Goal: Complete application form

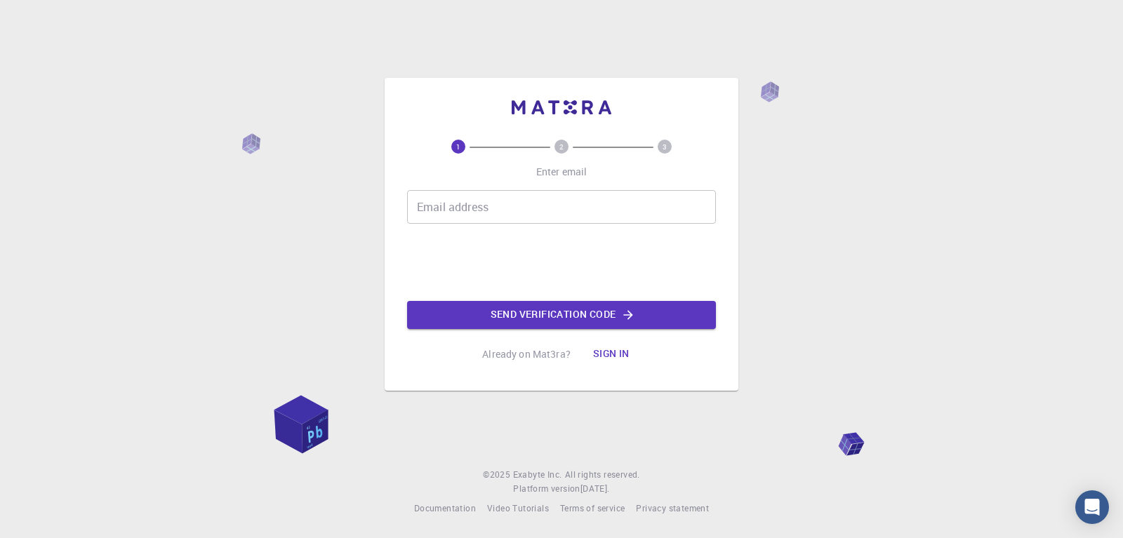
click at [488, 206] on input "Email address" at bounding box center [561, 207] width 309 height 34
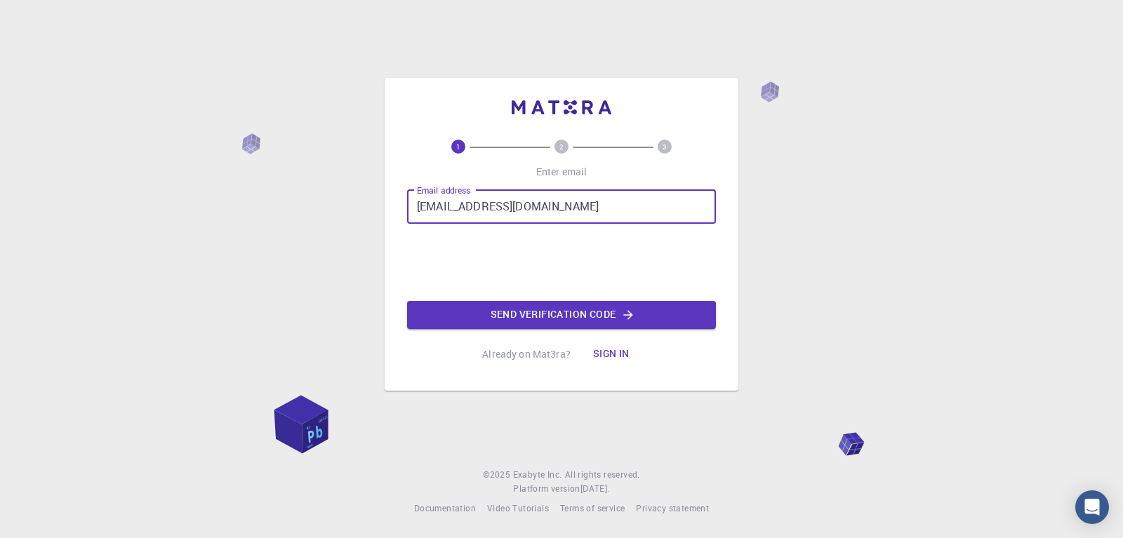
type input "[EMAIL_ADDRESS][DOMAIN_NAME]"
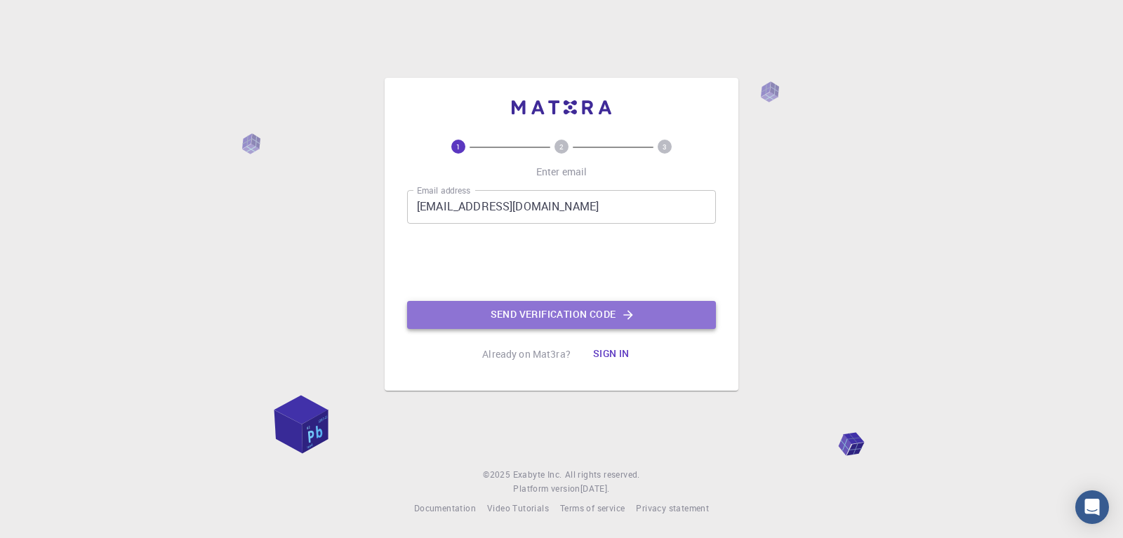
click at [540, 310] on button "Send verification code" at bounding box center [561, 315] width 309 height 28
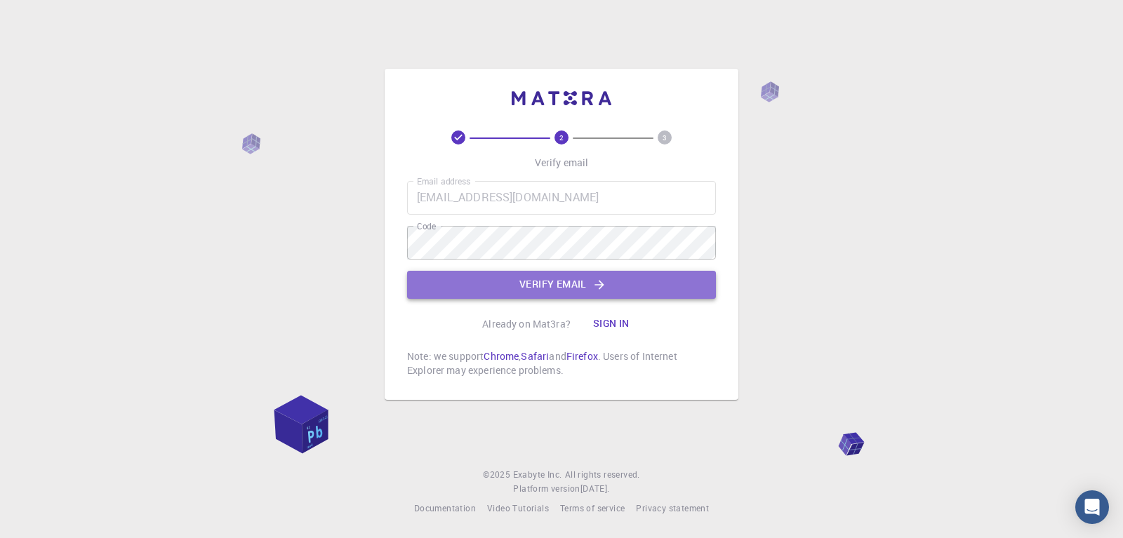
click at [562, 285] on button "Verify email" at bounding box center [561, 285] width 309 height 28
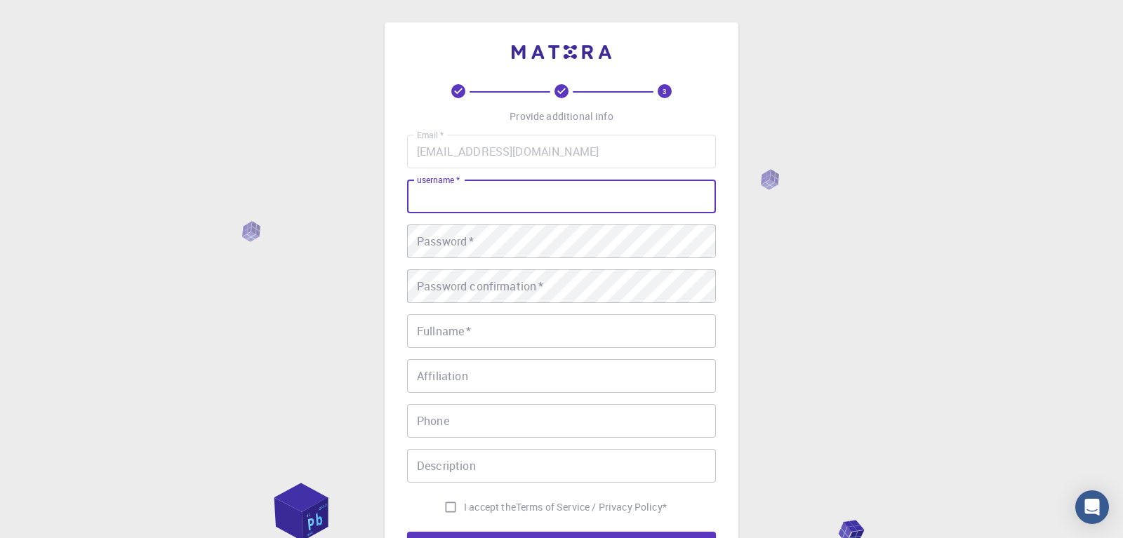
click at [539, 199] on input "username   *" at bounding box center [561, 197] width 309 height 34
type input "ibrozubis"
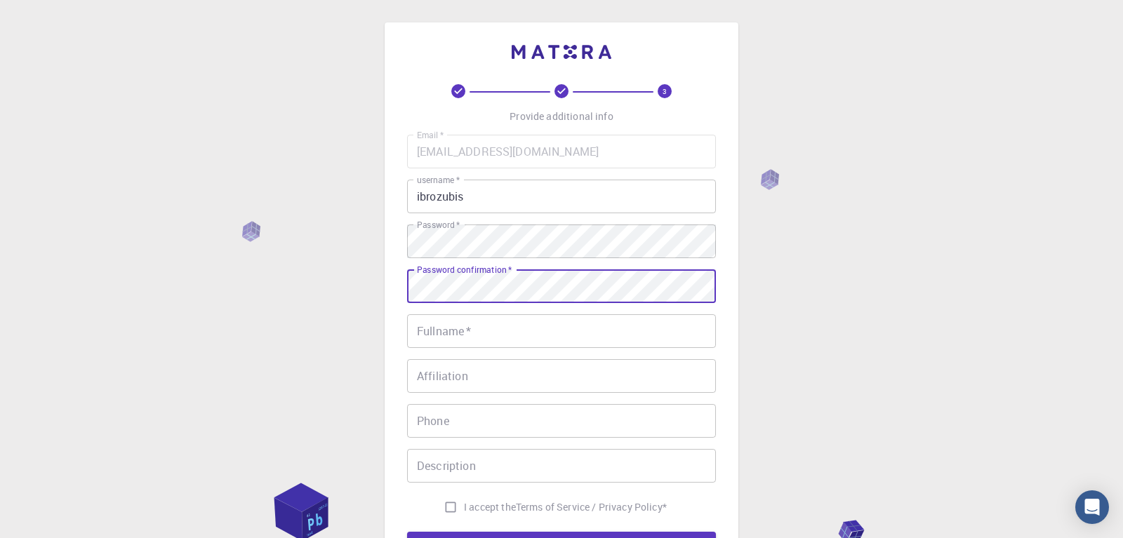
click at [530, 322] on input "Fullname   *" at bounding box center [561, 331] width 309 height 34
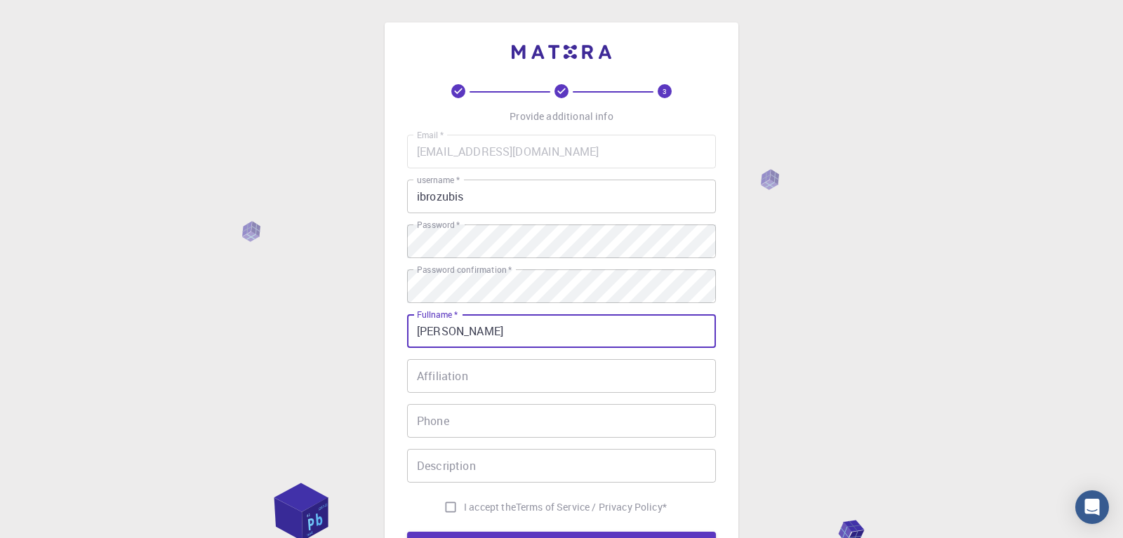
type input "[PERSON_NAME]"
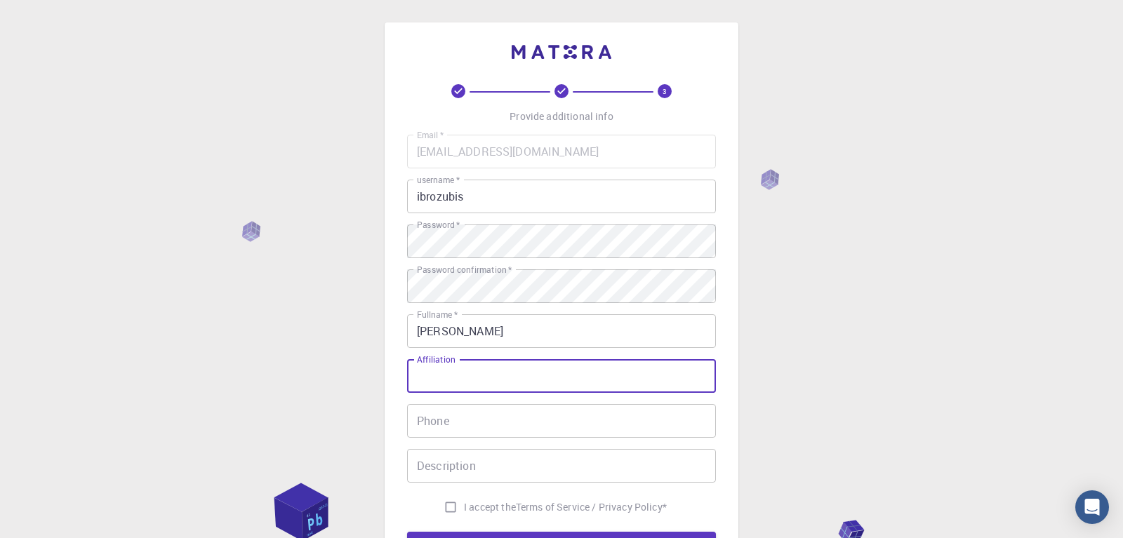
click at [481, 370] on input "Affiliation" at bounding box center [561, 376] width 309 height 34
click at [475, 416] on input "Phone" at bounding box center [561, 421] width 309 height 34
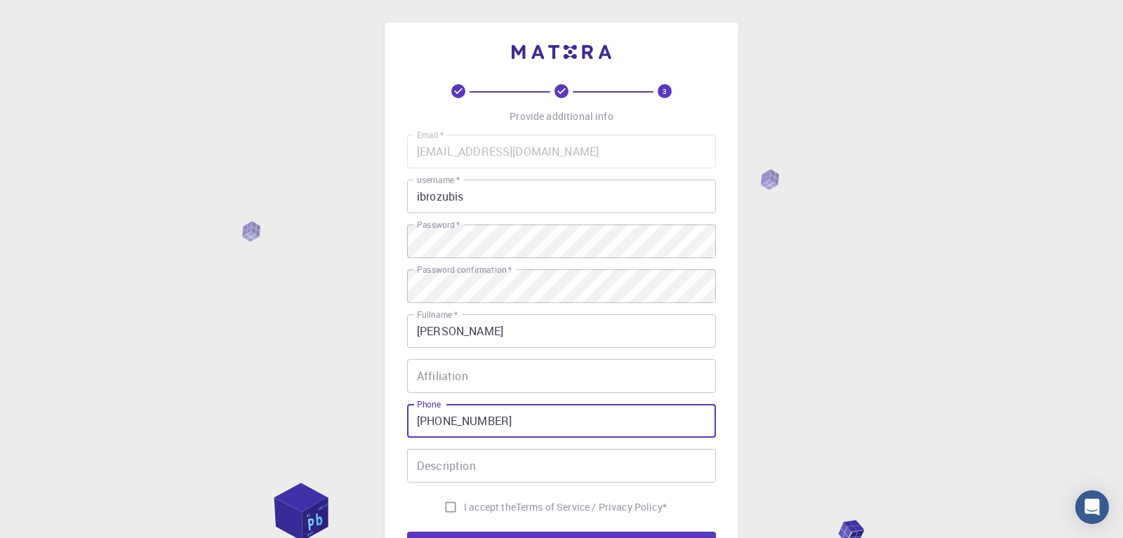
type input "[PHONE_NUMBER]"
click at [463, 463] on input "Description" at bounding box center [561, 466] width 309 height 34
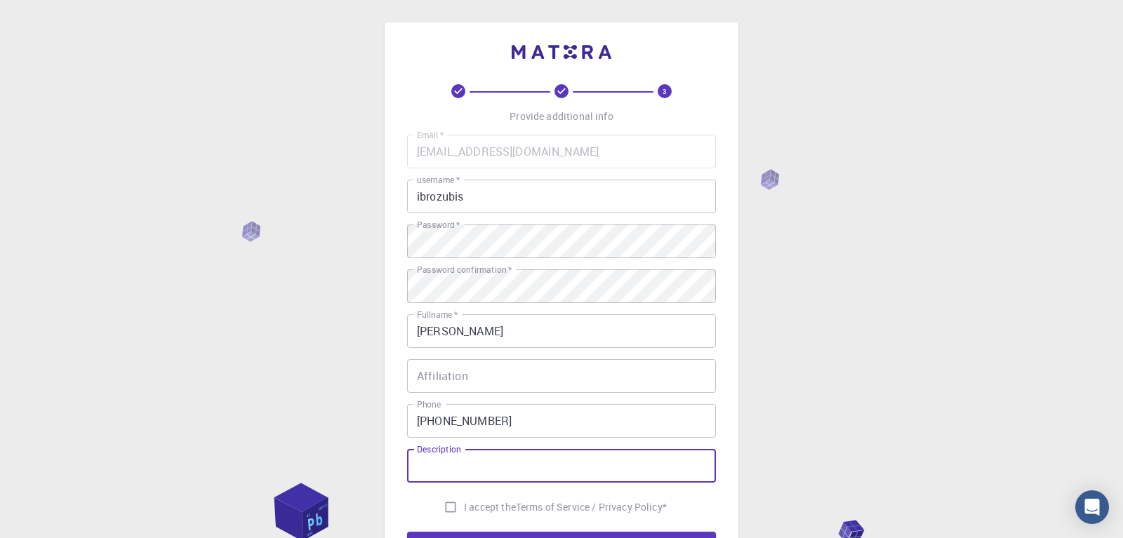
click at [446, 503] on input "I accept the Terms of Service / Privacy Policy *" at bounding box center [450, 507] width 27 height 27
checkbox input "true"
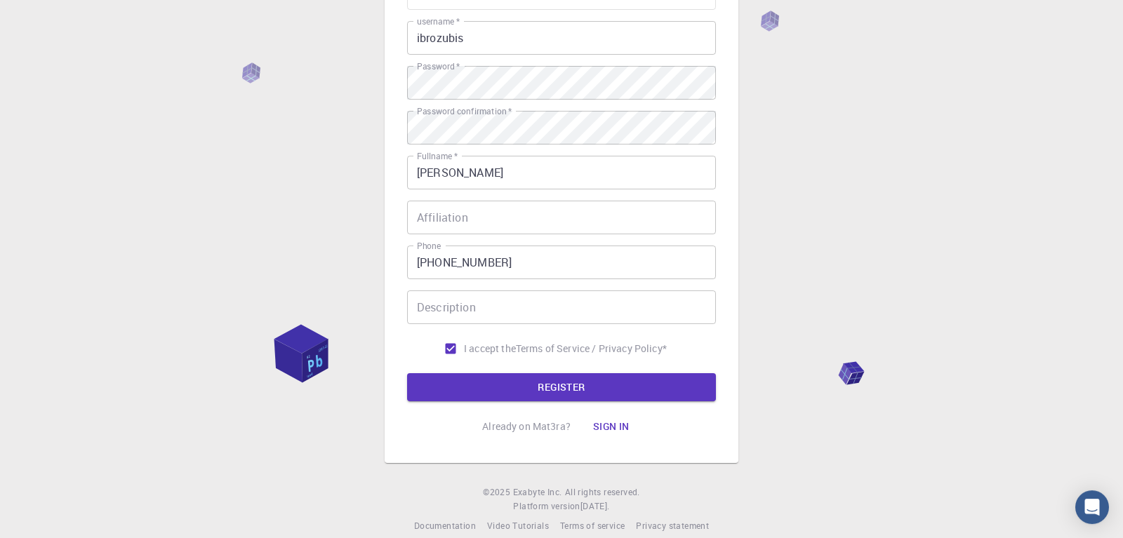
scroll to position [175, 0]
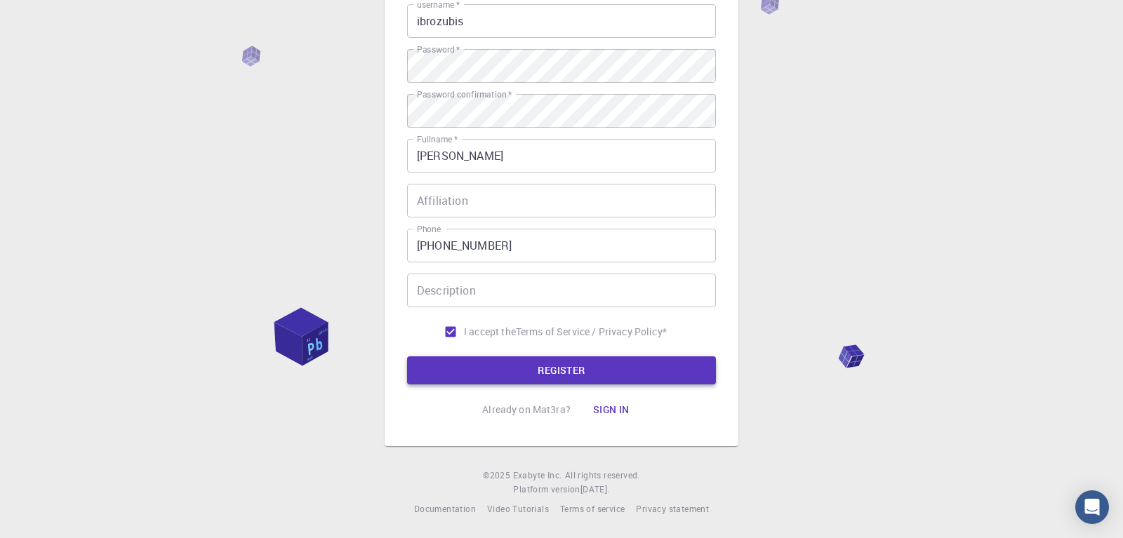
click at [598, 371] on button "REGISTER" at bounding box center [561, 371] width 309 height 28
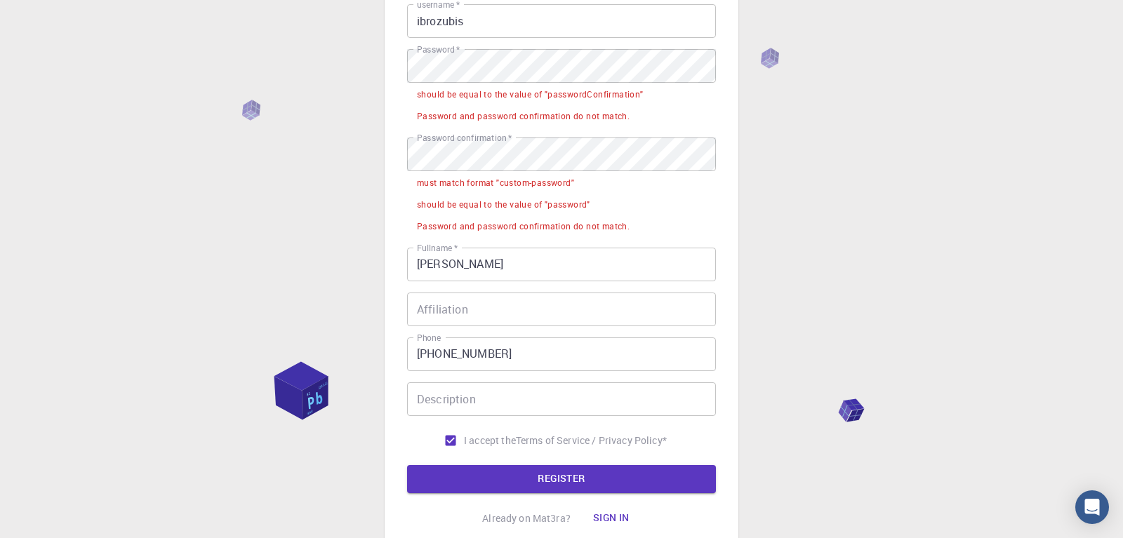
click at [576, 131] on div "Email   * [EMAIL_ADDRESS][DOMAIN_NAME] Email   * username   * ibrozubis usernam…" at bounding box center [561, 206] width 309 height 495
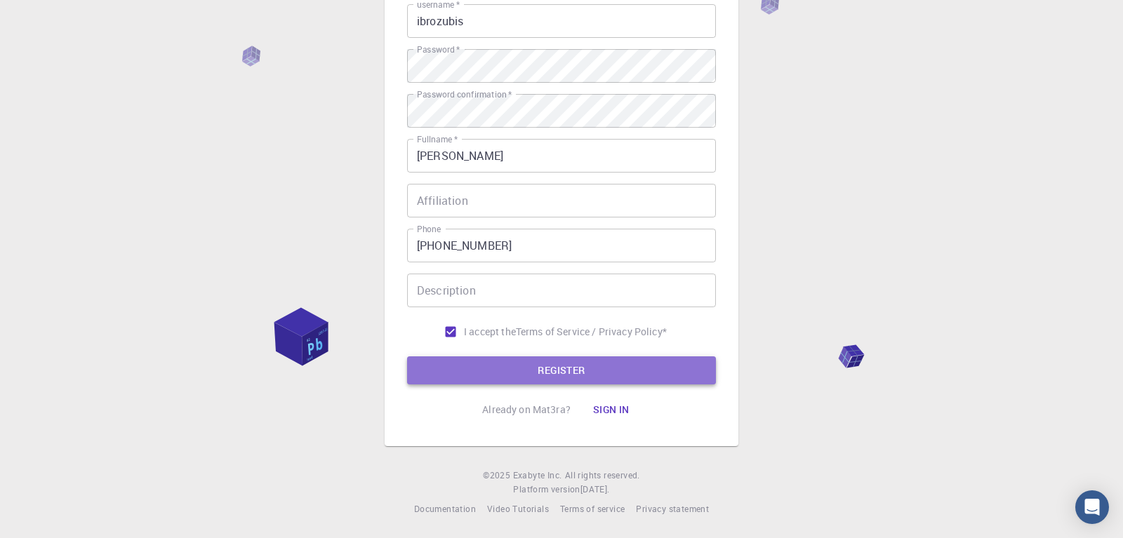
click at [531, 361] on button "REGISTER" at bounding box center [561, 371] width 309 height 28
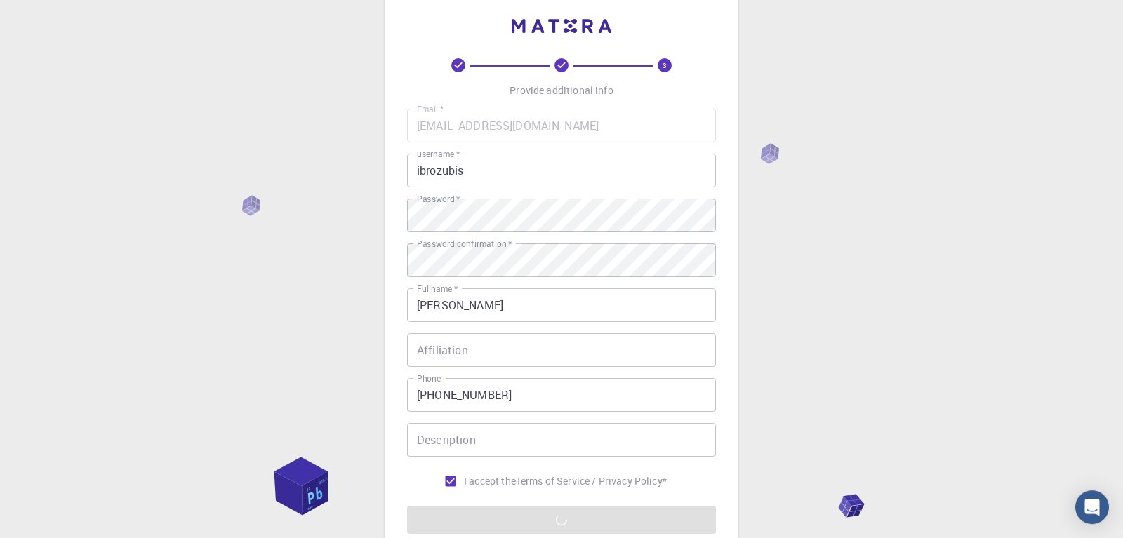
scroll to position [0, 0]
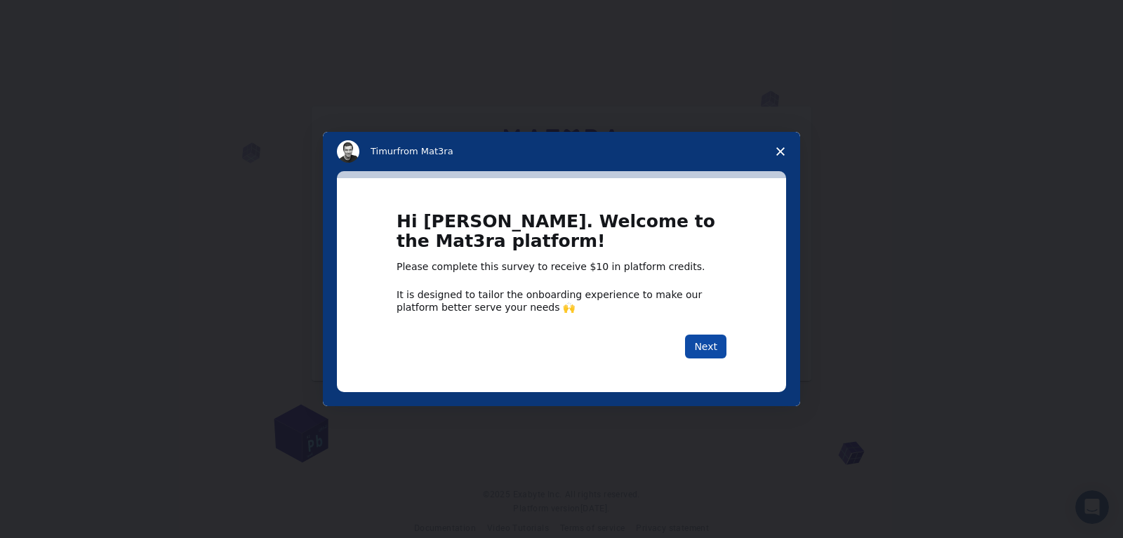
click at [714, 350] on button "Next" at bounding box center [705, 347] width 41 height 24
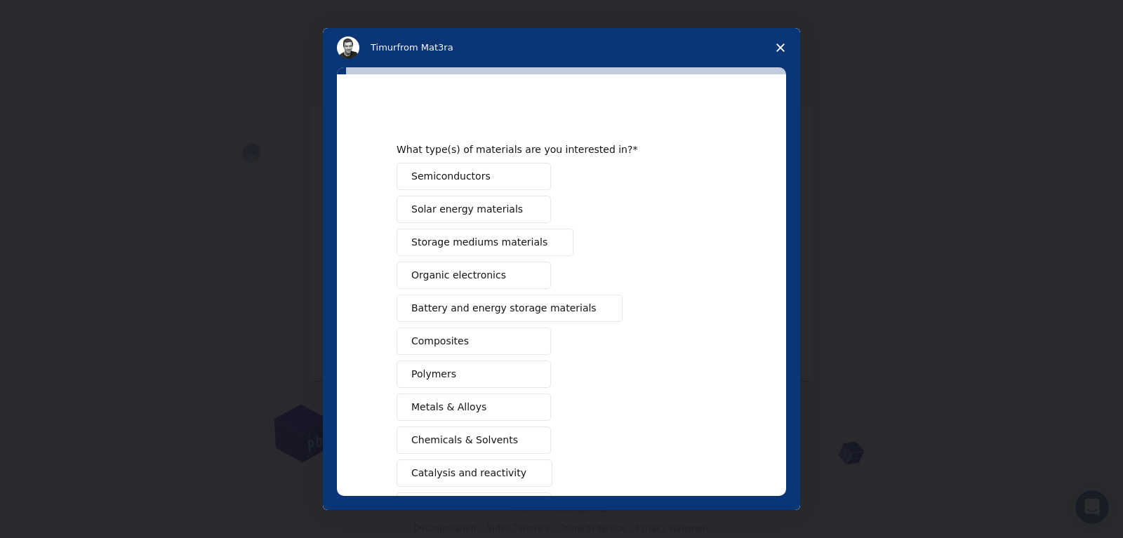
scroll to position [40, 0]
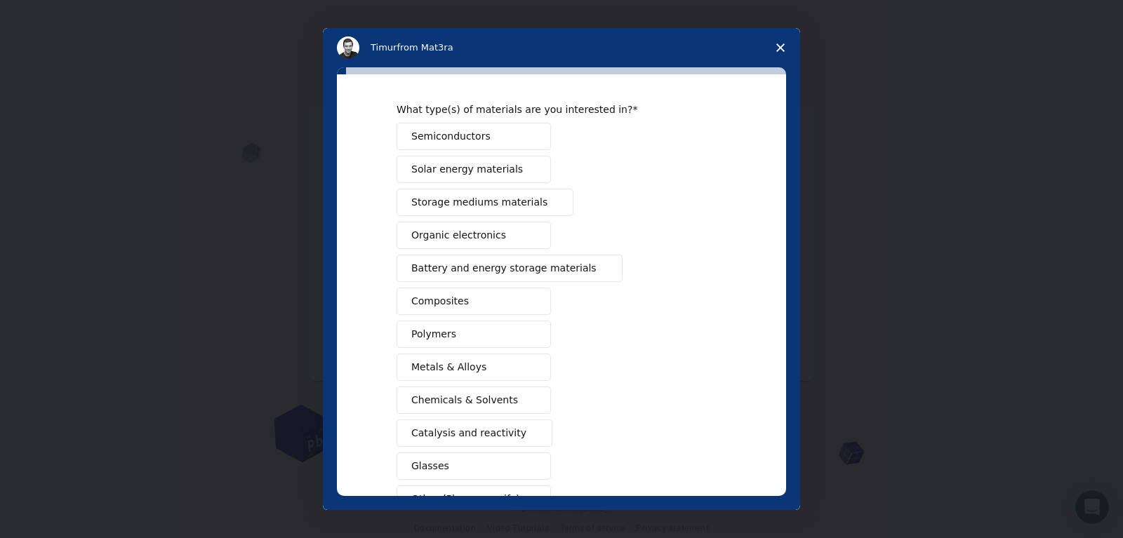
click at [498, 168] on span "Solar energy materials" at bounding box center [467, 169] width 112 height 15
click at [501, 263] on span "Battery and energy storage materials" at bounding box center [503, 268] width 185 height 15
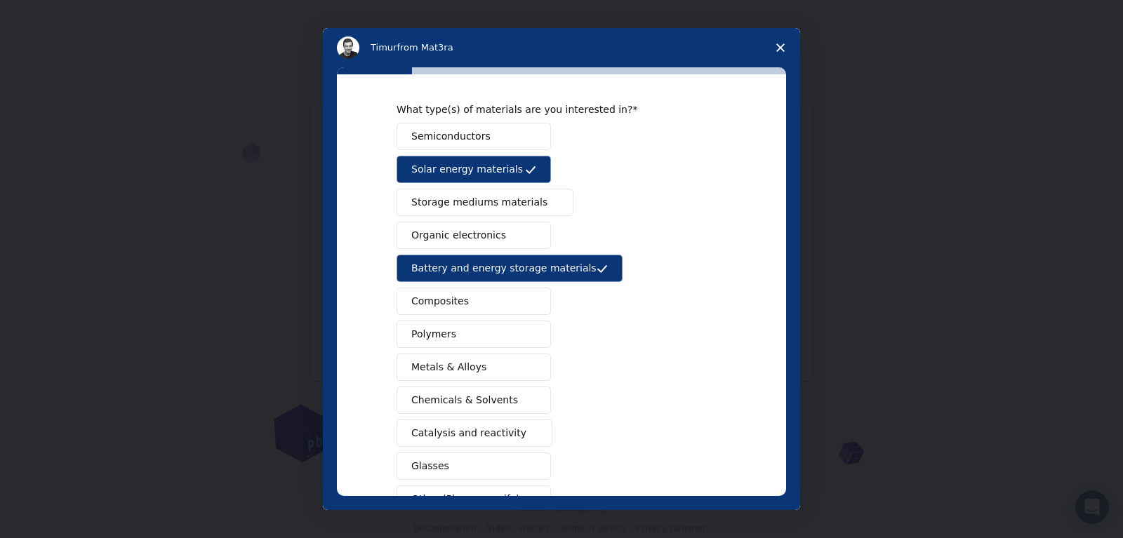
click at [486, 307] on button "Composites" at bounding box center [474, 301] width 154 height 27
click at [474, 363] on span "Metals & Alloys" at bounding box center [448, 367] width 75 height 15
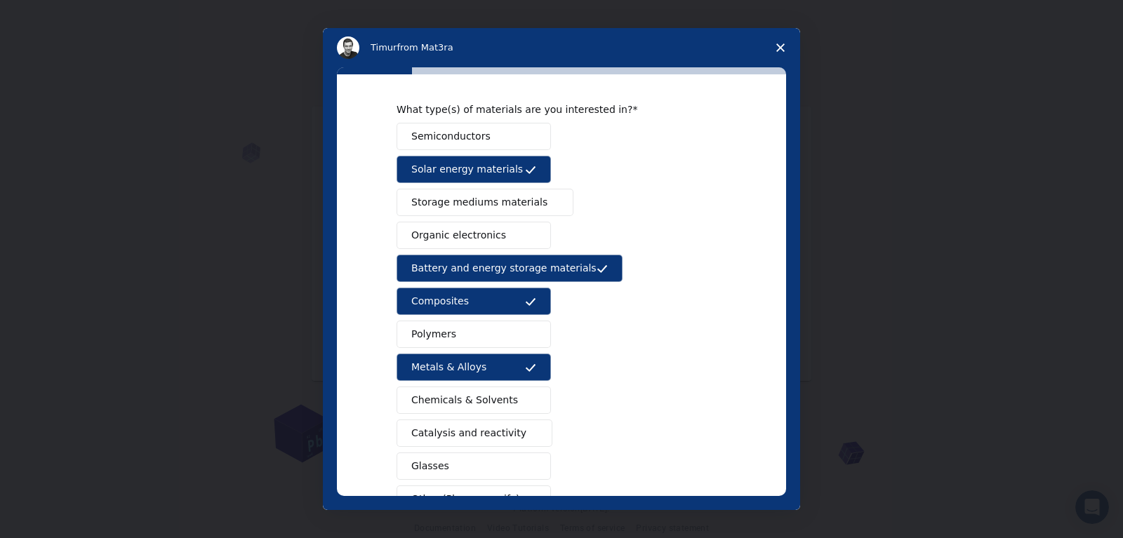
click at [474, 363] on span "Metals & Alloys" at bounding box center [448, 367] width 75 height 15
click at [462, 326] on button "Polymers" at bounding box center [474, 334] width 154 height 27
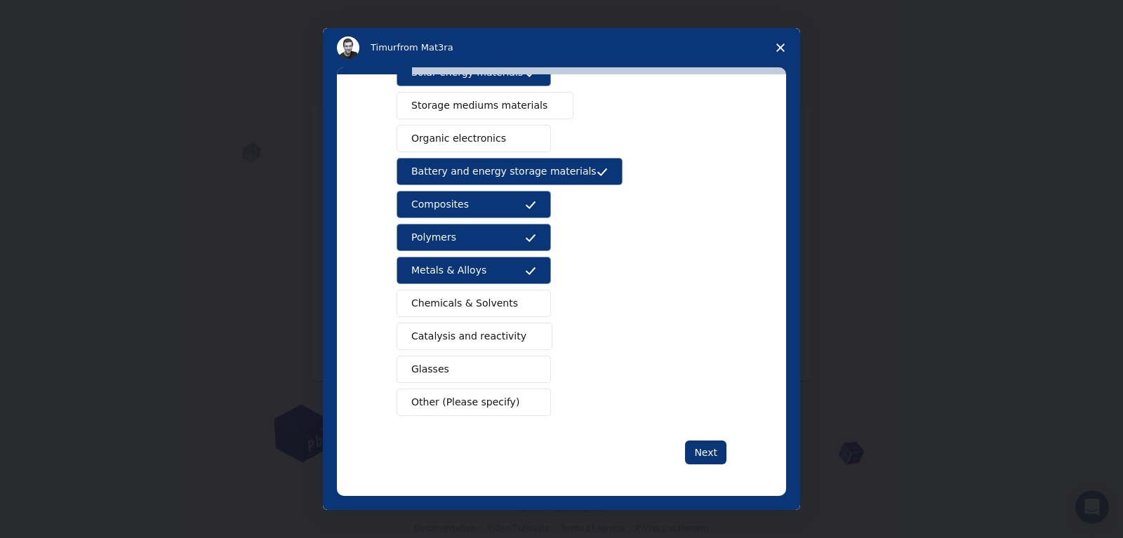
scroll to position [139, 0]
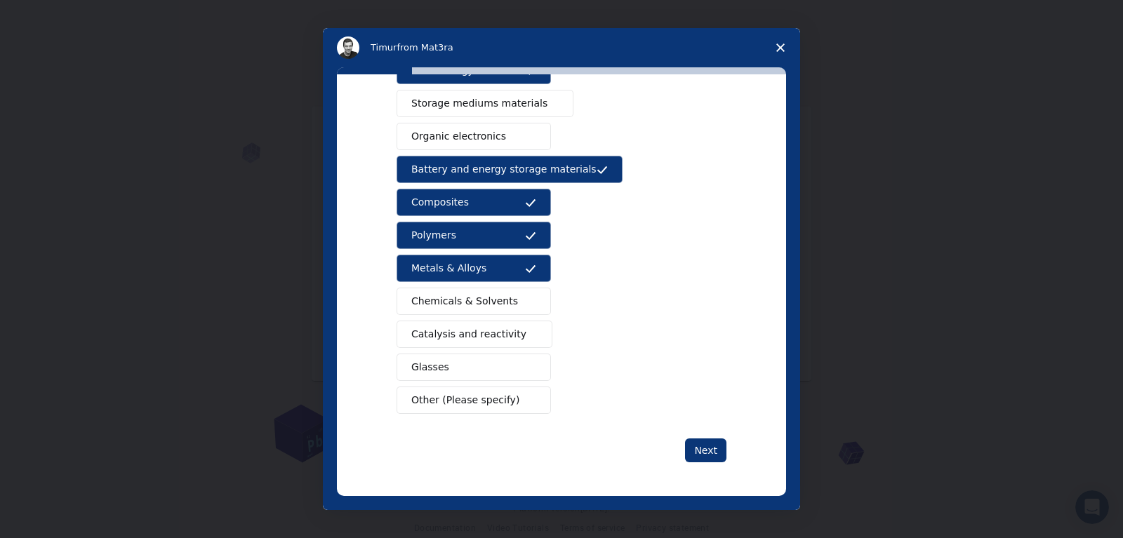
click at [444, 371] on button "Glasses" at bounding box center [474, 367] width 154 height 27
click at [505, 102] on span "Storage mediums materials" at bounding box center [479, 103] width 136 height 15
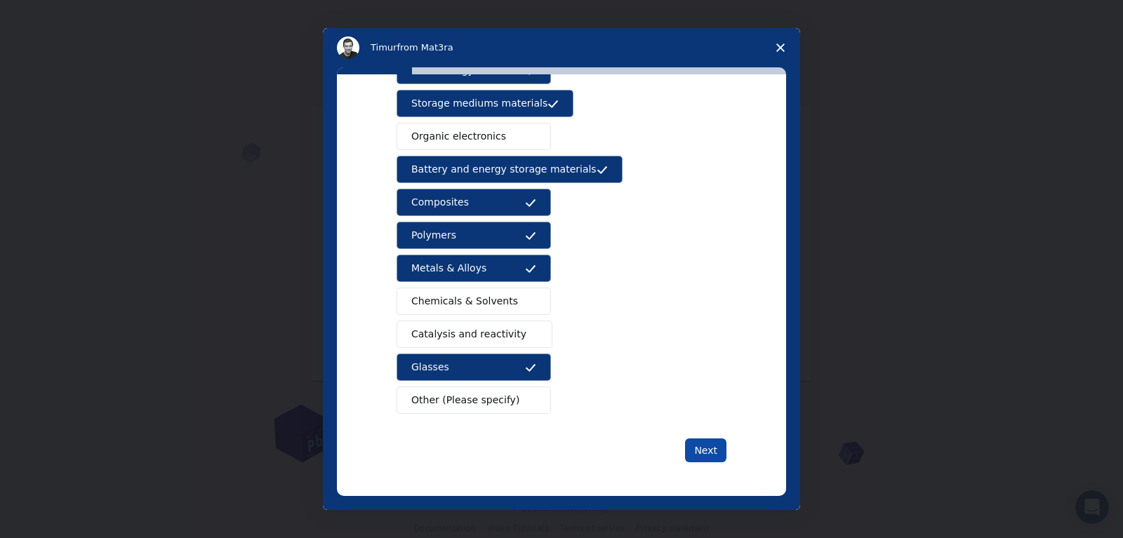
click at [712, 453] on button "Next" at bounding box center [705, 451] width 41 height 24
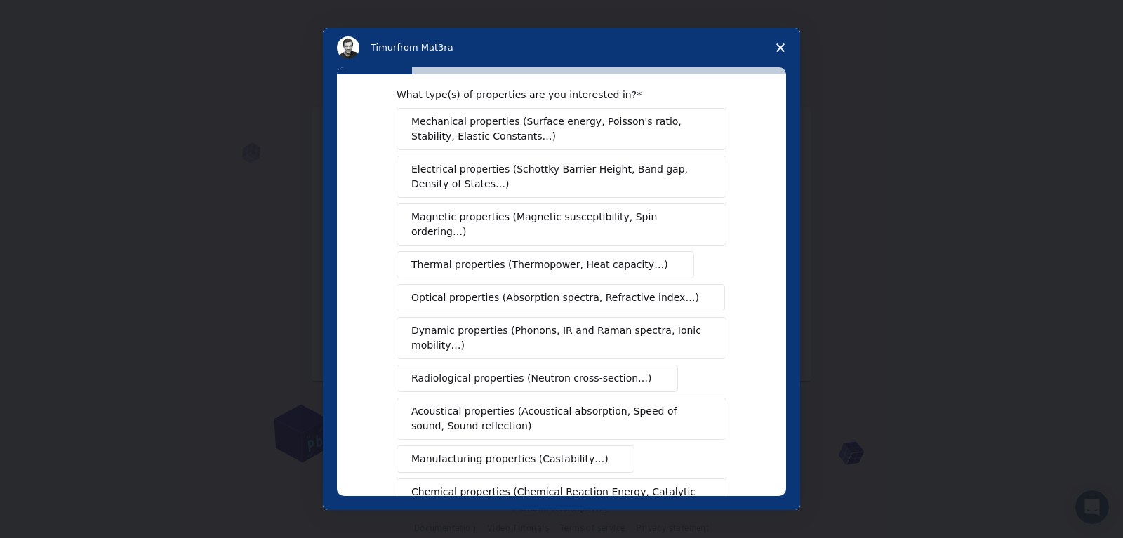
scroll to position [5, 0]
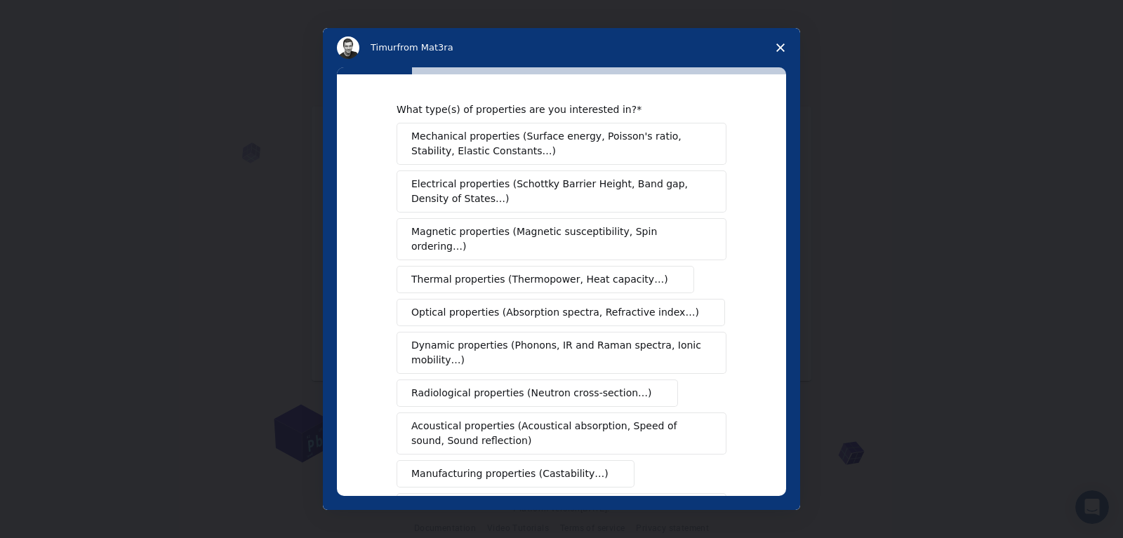
click at [705, 136] on button "Mechanical properties (Surface energy, Poisson's ratio, Stability, Elastic Cons…" at bounding box center [562, 144] width 330 height 42
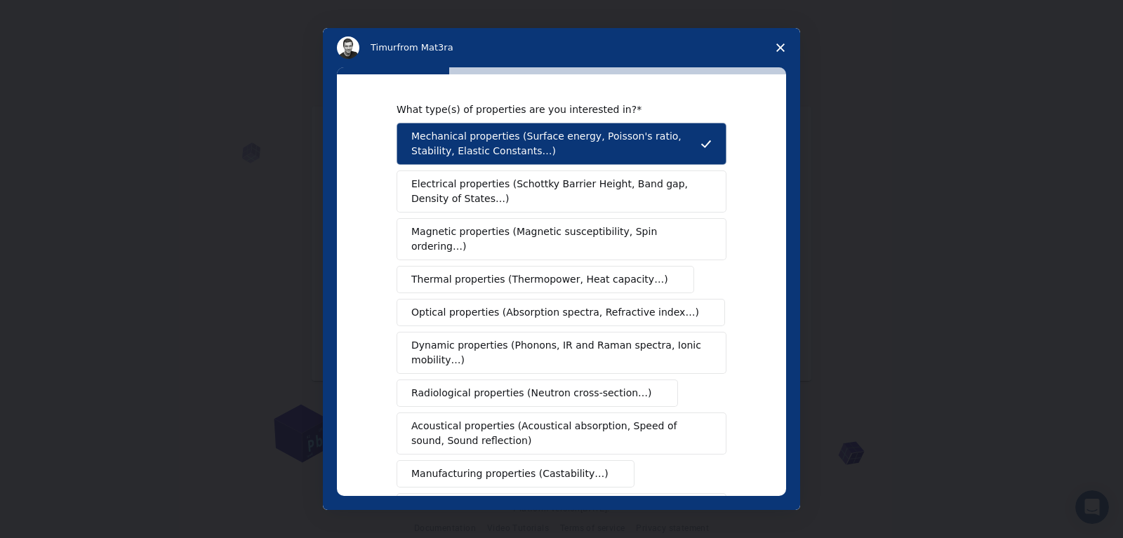
click at [697, 189] on span "Electrical properties (Schottky Barrier Height, Band gap, Density of States…)" at bounding box center [557, 191] width 292 height 29
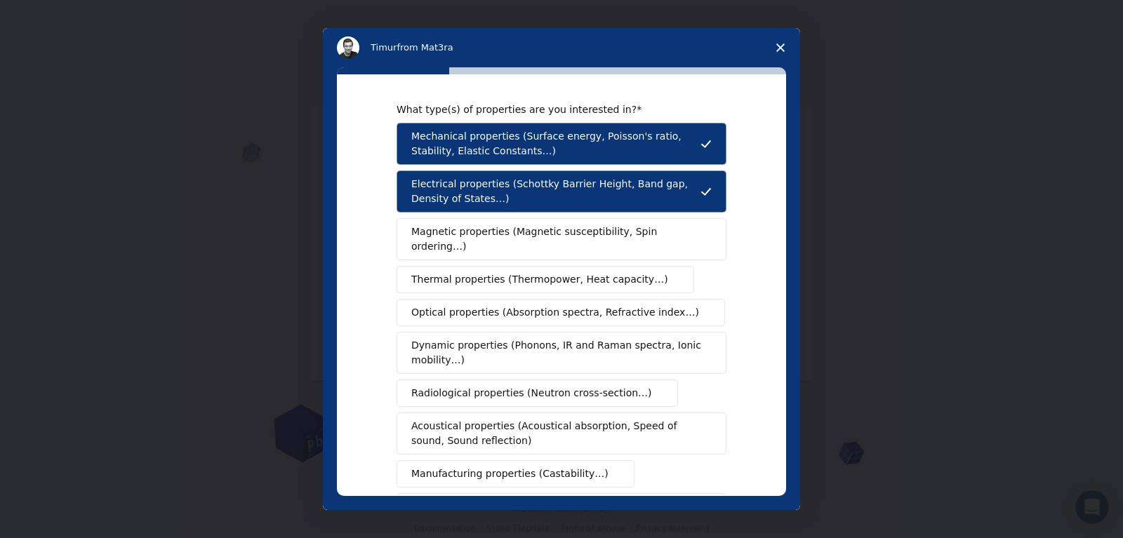
click at [634, 225] on span "Magnetic properties (Magnetic susceptibility, Spin ordering…)" at bounding box center [556, 239] width 290 height 29
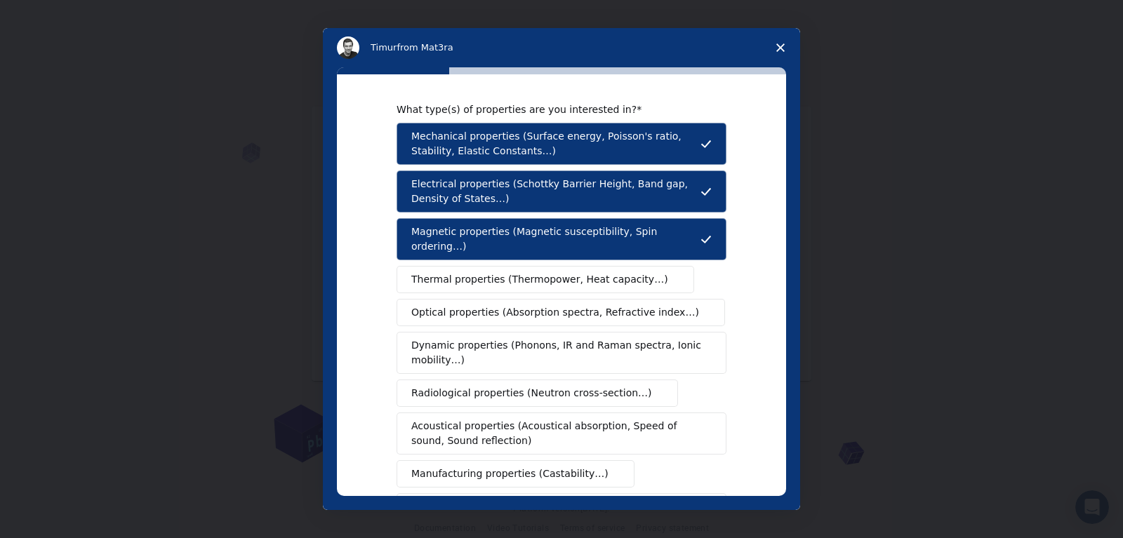
click at [625, 272] on span "Thermal properties (Thermopower, Heat capacity…)" at bounding box center [539, 279] width 257 height 15
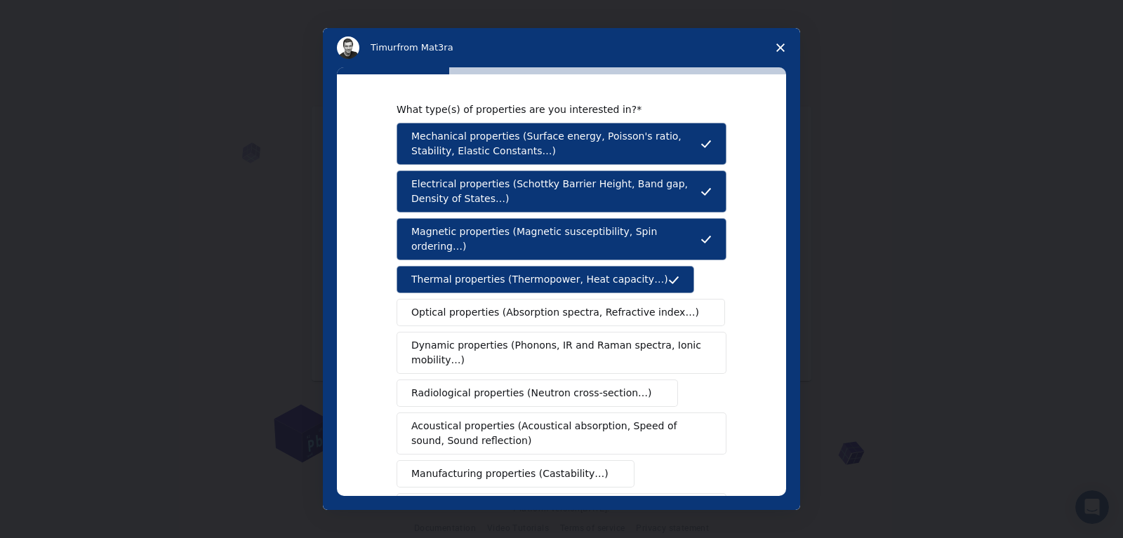
click at [633, 305] on span "Optical properties (Absorption spectra, Refractive index…)" at bounding box center [555, 312] width 288 height 15
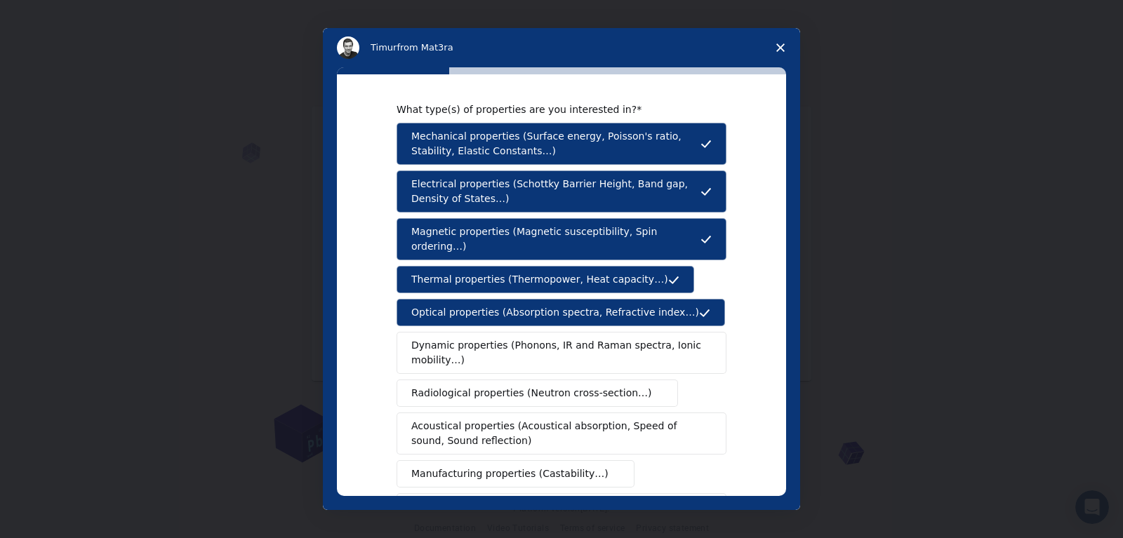
click at [630, 338] on span "Dynamic properties (Phonons, IR and Raman spectra, Ionic mobility…)" at bounding box center [556, 352] width 291 height 29
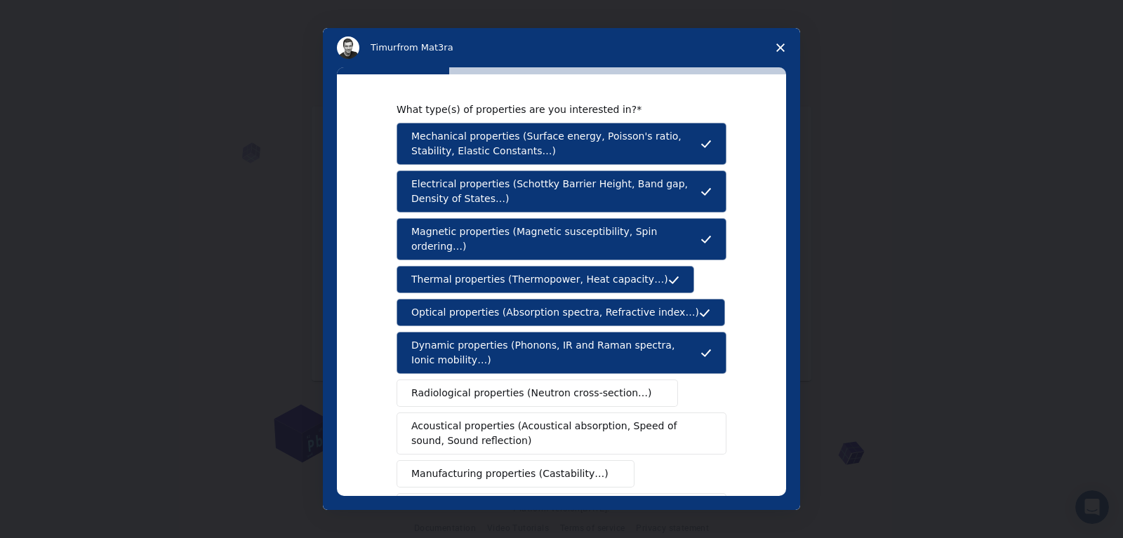
click at [617, 386] on span "Radiological properties (Neutron cross-section…)" at bounding box center [531, 393] width 241 height 15
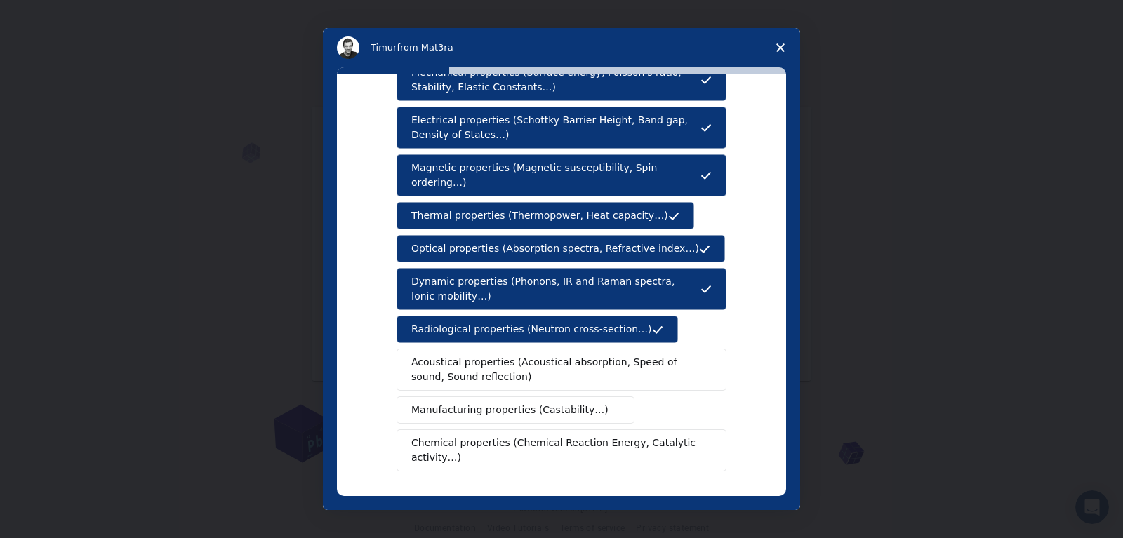
scroll to position [74, 0]
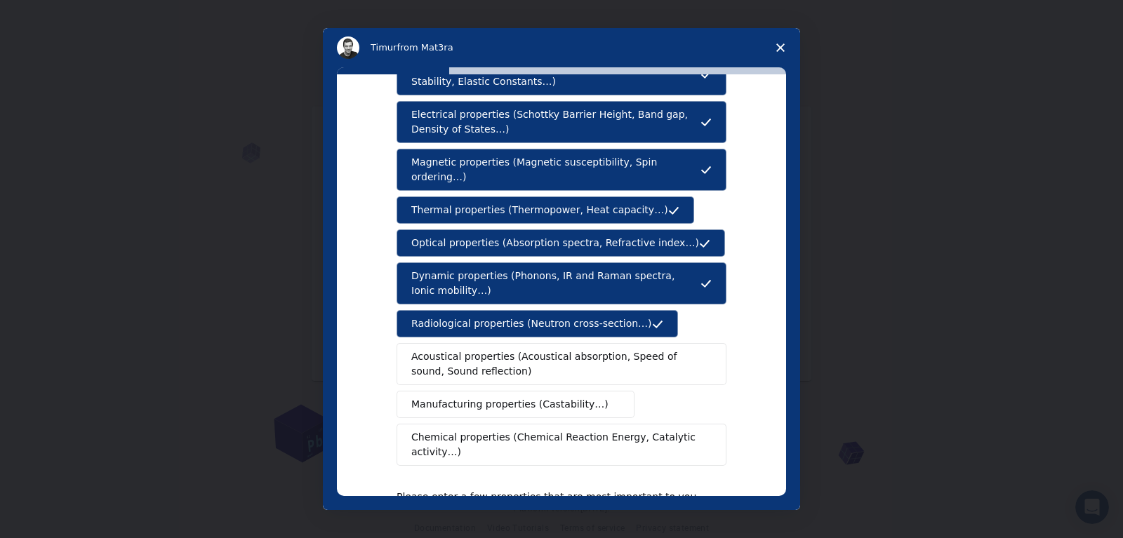
click at [662, 430] on span "Chemical properties (Chemical Reaction Energy, Catalytic activity…)" at bounding box center [556, 444] width 291 height 29
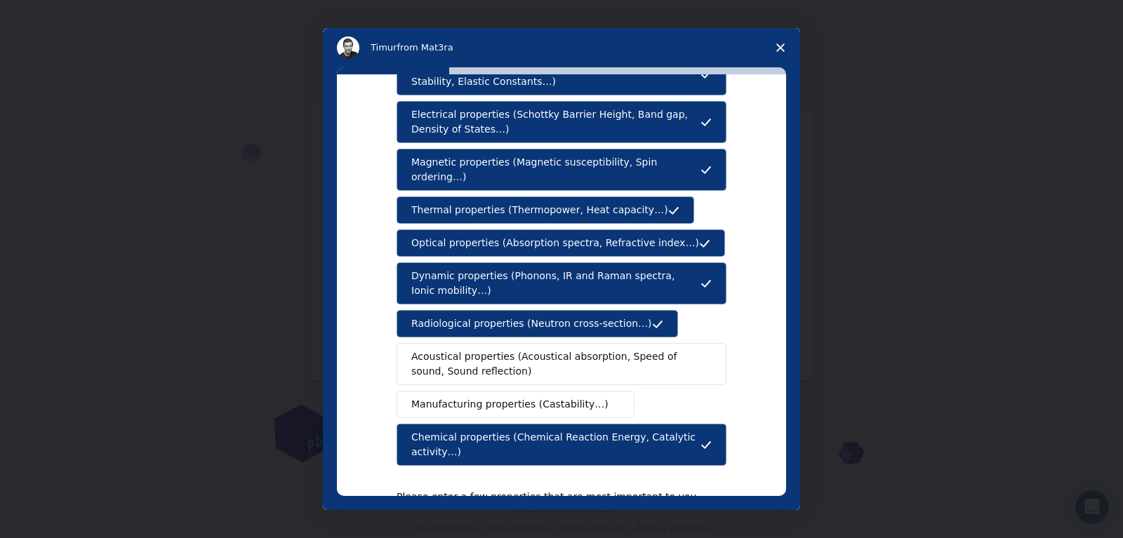
click at [628, 350] on span "Acoustical properties (Acoustical absorption, Speed of sound, Sound reflection)" at bounding box center [557, 364] width 292 height 29
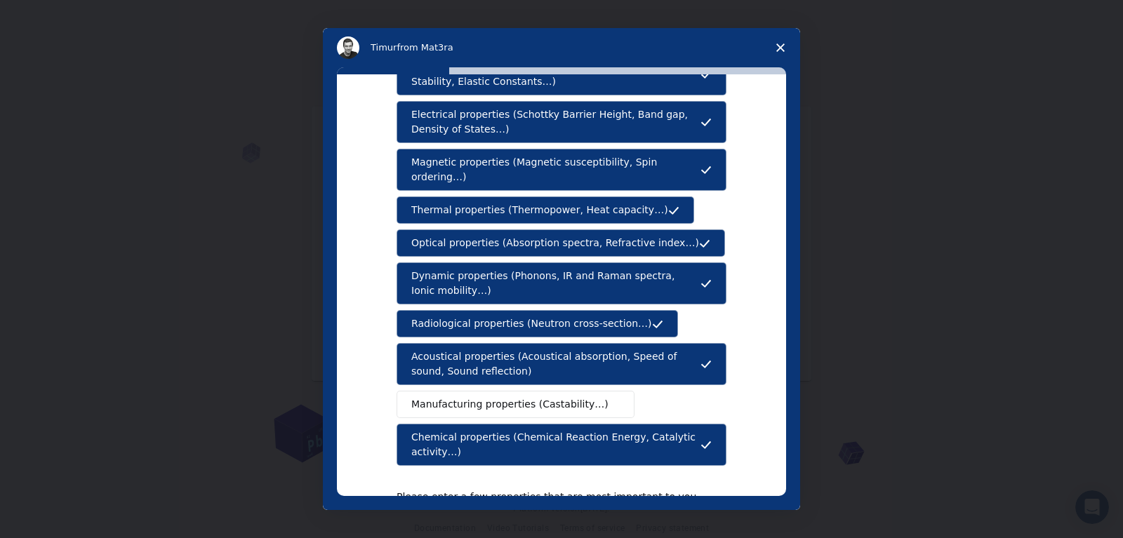
click at [637, 424] on button "Chemical properties (Chemical Reaction Energy, Catalytic activity…)" at bounding box center [562, 445] width 330 height 42
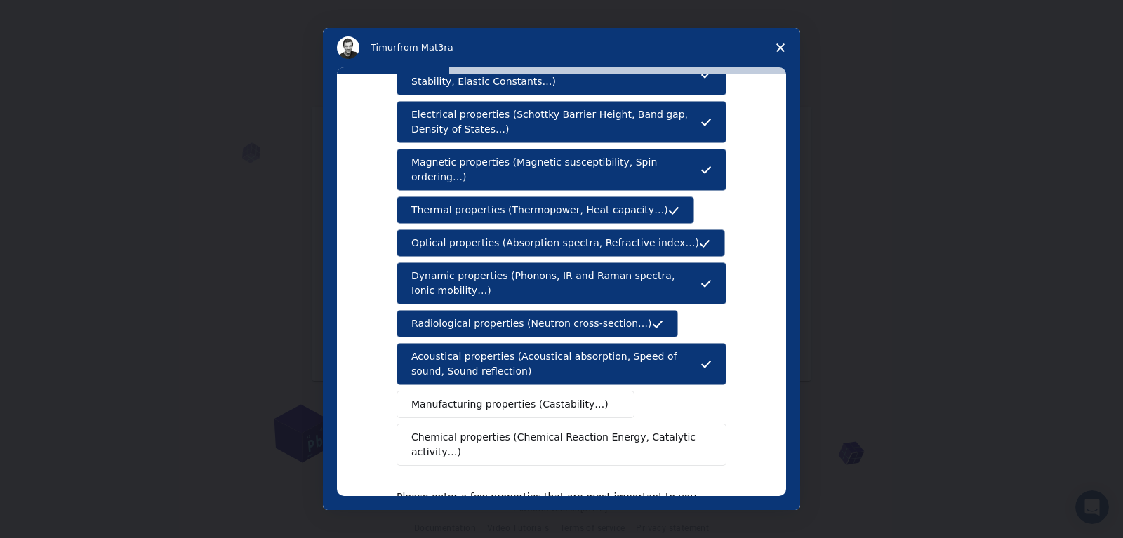
click at [625, 367] on button "Acoustical properties (Acoustical absorption, Speed of sound, Sound reflection)" at bounding box center [562, 364] width 330 height 42
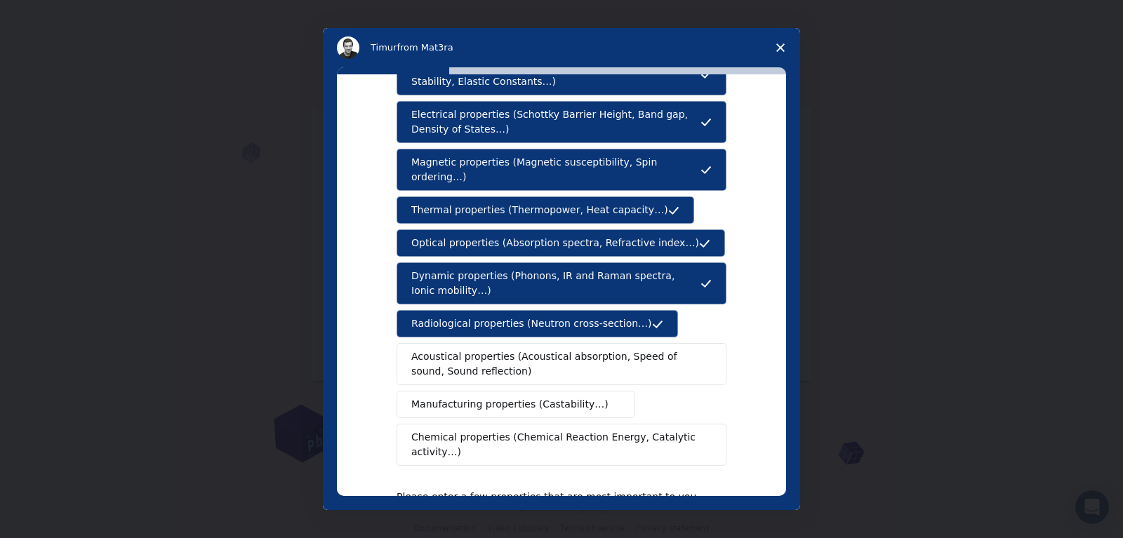
click at [606, 289] on button "Dynamic properties (Phonons, IR and Raman spectra, Ionic mobility…)" at bounding box center [562, 284] width 330 height 42
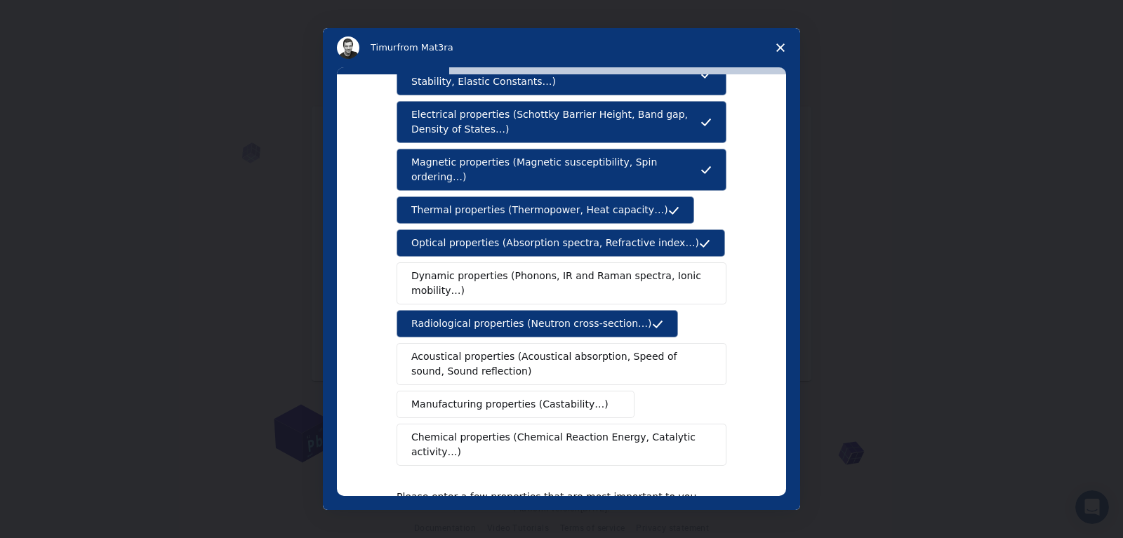
click at [586, 203] on span "Thermal properties (Thermopower, Heat capacity…)" at bounding box center [539, 210] width 257 height 15
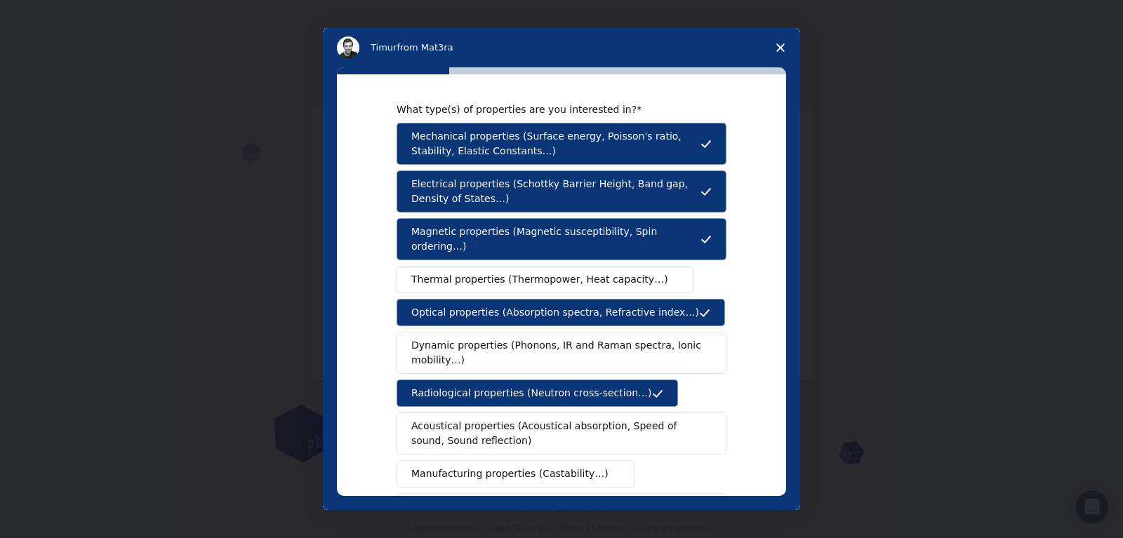
scroll to position [0, 0]
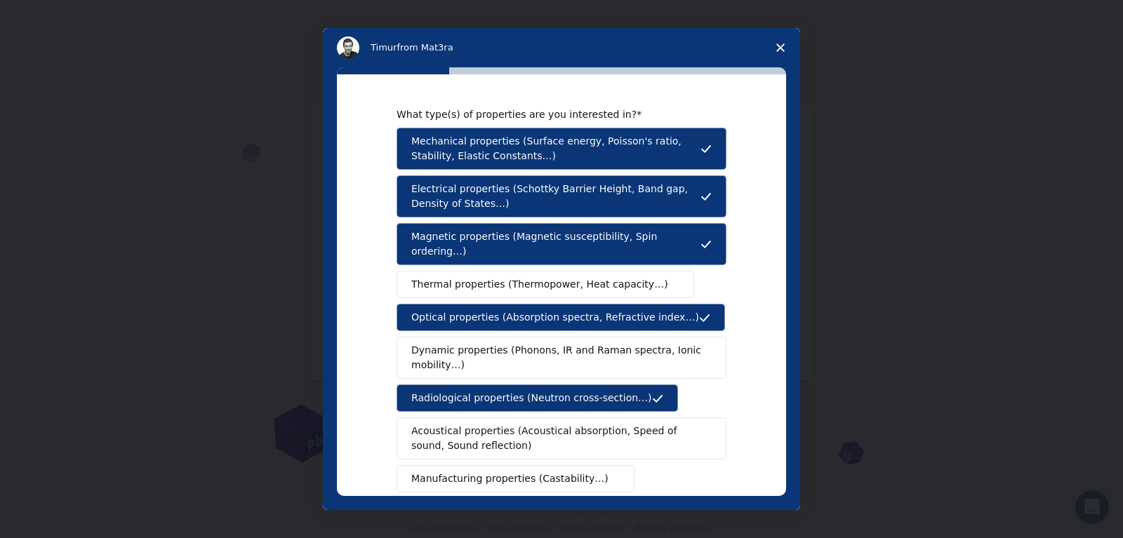
click at [786, 262] on div "What type(s) of properties are you interested in? Mechanical properties (Surfac…" at bounding box center [561, 288] width 477 height 443
drag, startPoint x: 786, startPoint y: 262, endPoint x: 782, endPoint y: 280, distance: 18.7
click at [782, 280] on div "What type(s) of properties are you interested in? Mechanical properties (Surfac…" at bounding box center [561, 288] width 477 height 443
click at [701, 239] on icon "Intercom messenger" at bounding box center [706, 244] width 11 height 11
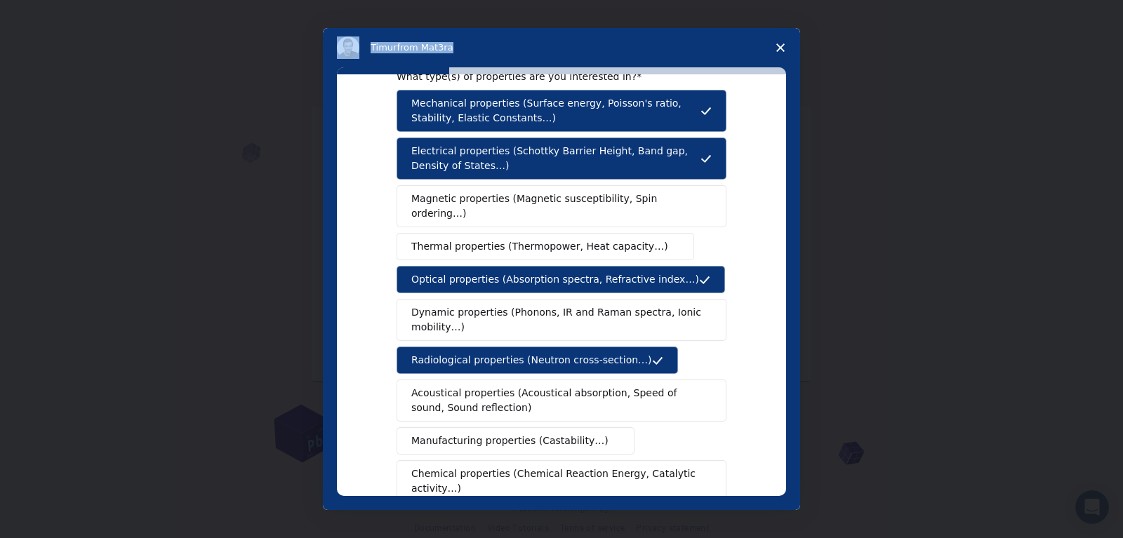
scroll to position [212, 0]
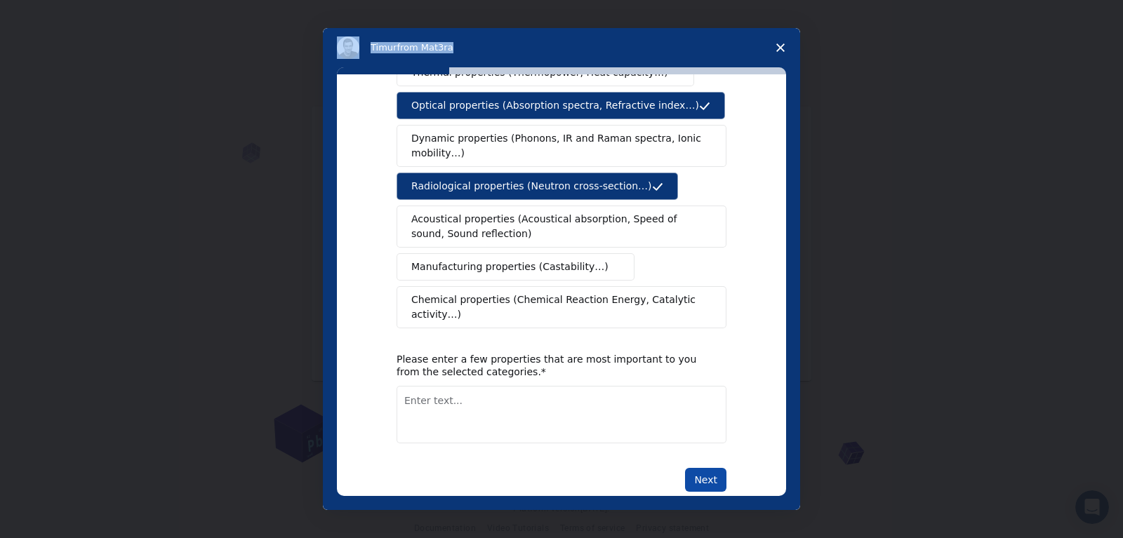
click at [706, 468] on button "Next" at bounding box center [705, 480] width 41 height 24
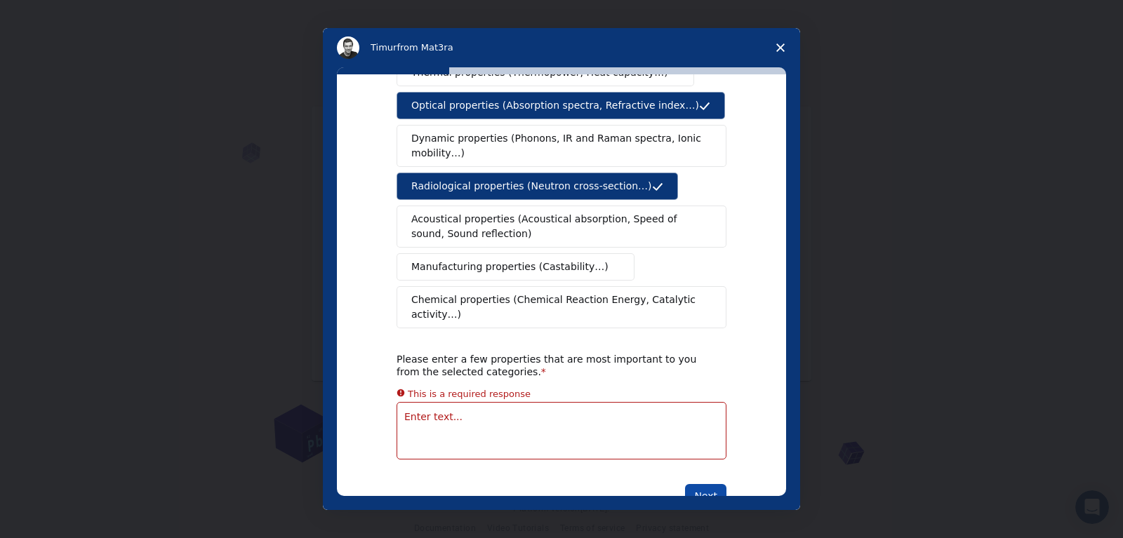
click at [706, 484] on button "Next" at bounding box center [705, 496] width 41 height 24
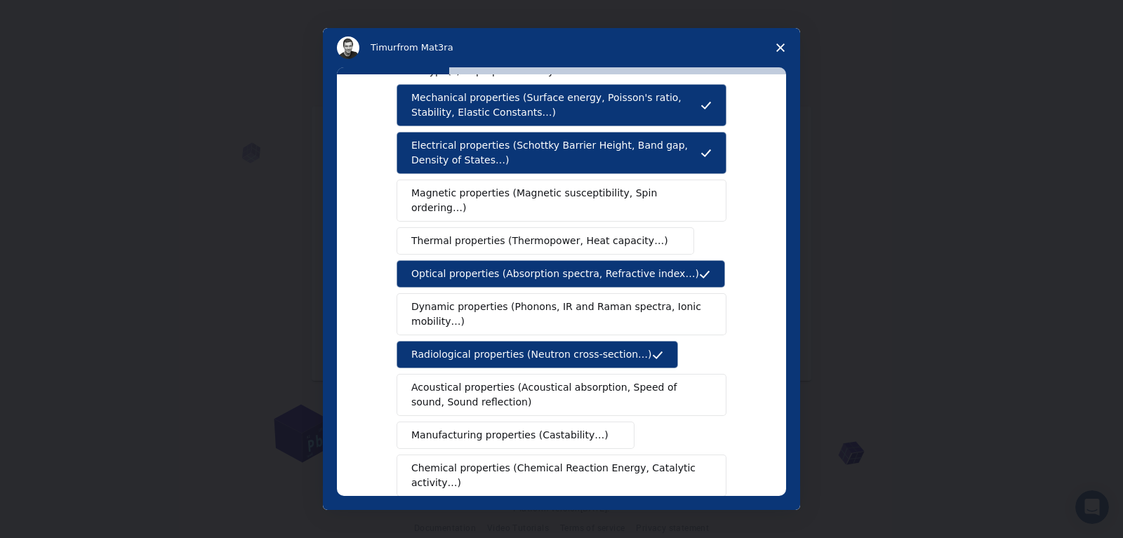
scroll to position [42, 0]
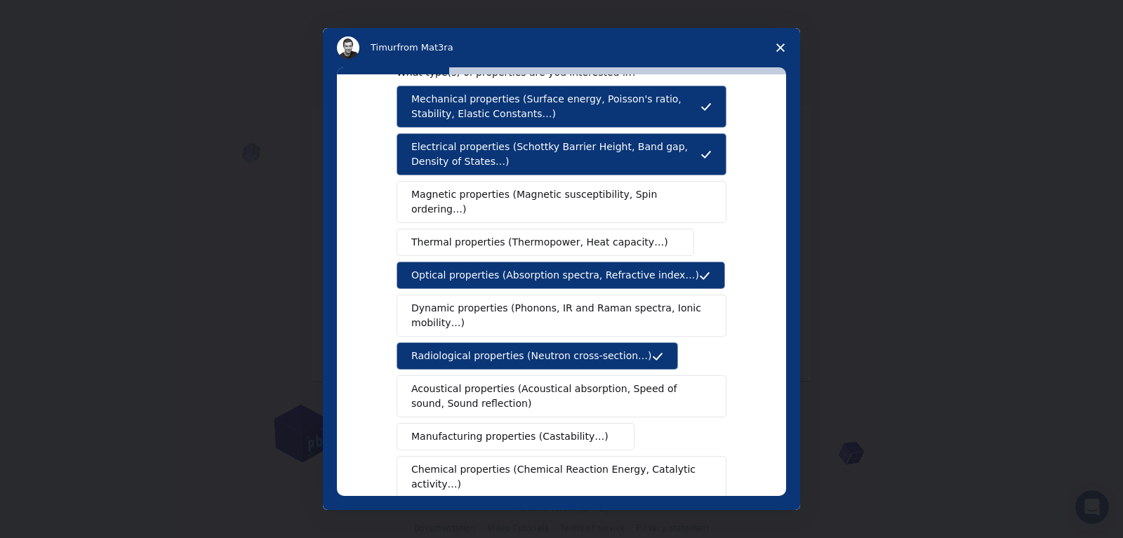
click at [614, 142] on span "Electrical properties (Schottky Barrier Height, Band gap, Density of States…)" at bounding box center [555, 154] width 289 height 29
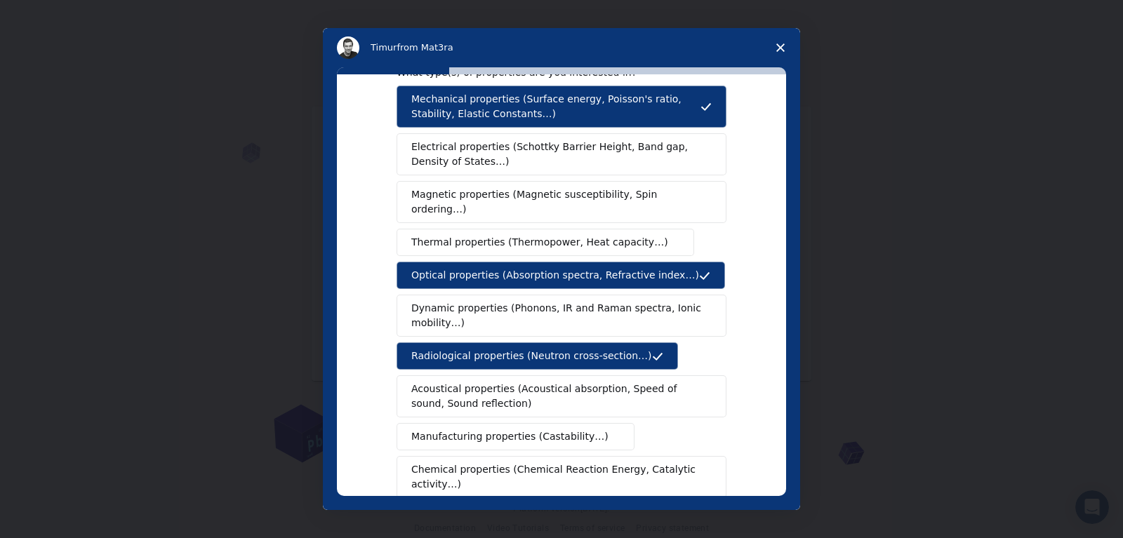
click at [604, 349] on span "Radiological properties (Neutron cross-section…)" at bounding box center [531, 356] width 241 height 15
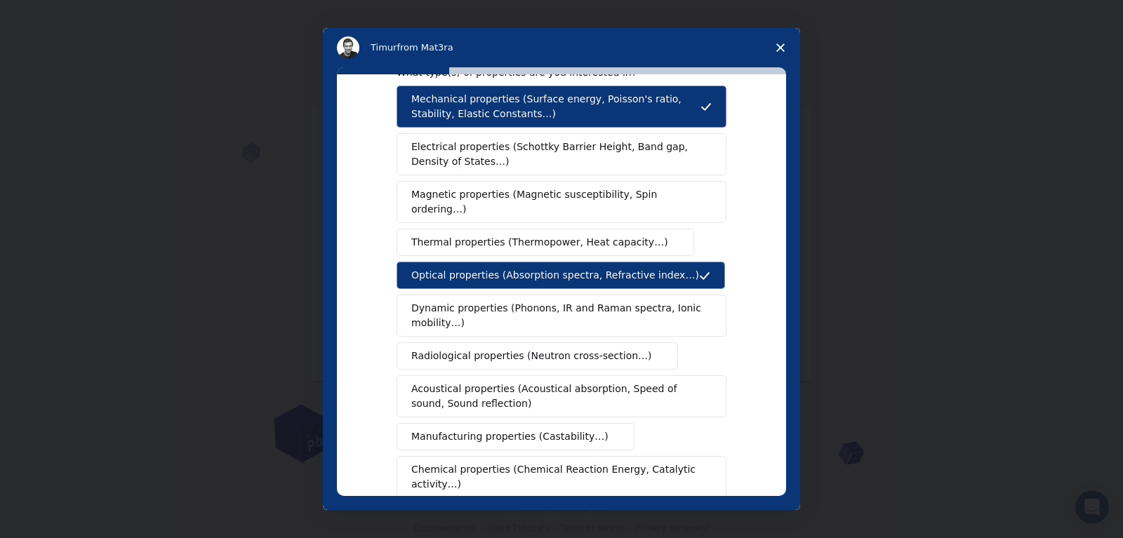
click at [598, 146] on span "Electrical properties (Schottky Barrier Height, Band gap, Density of States…)" at bounding box center [557, 154] width 292 height 29
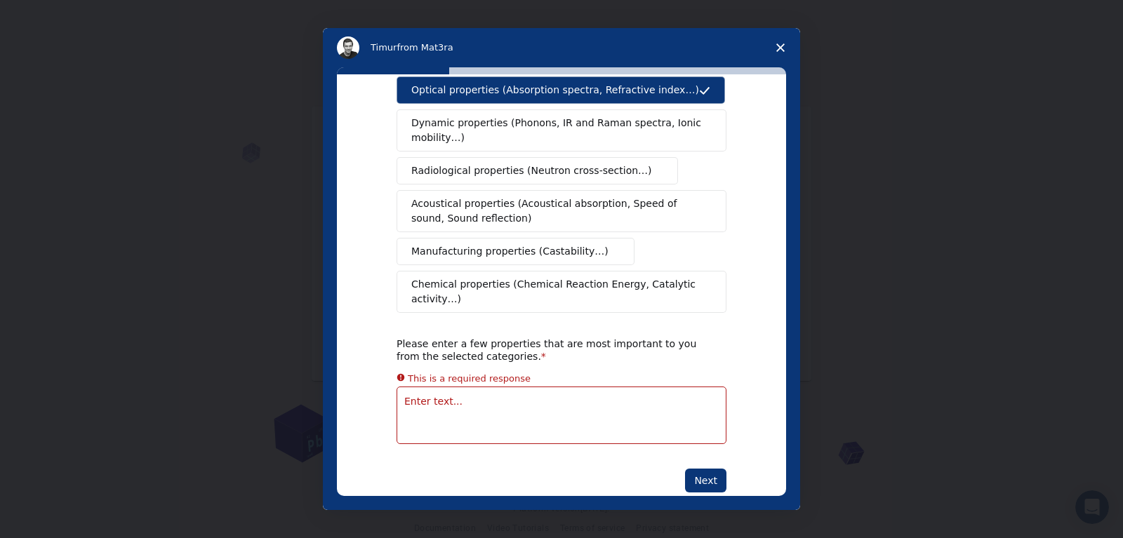
scroll to position [228, 0]
click at [715, 468] on button "Next" at bounding box center [705, 480] width 41 height 24
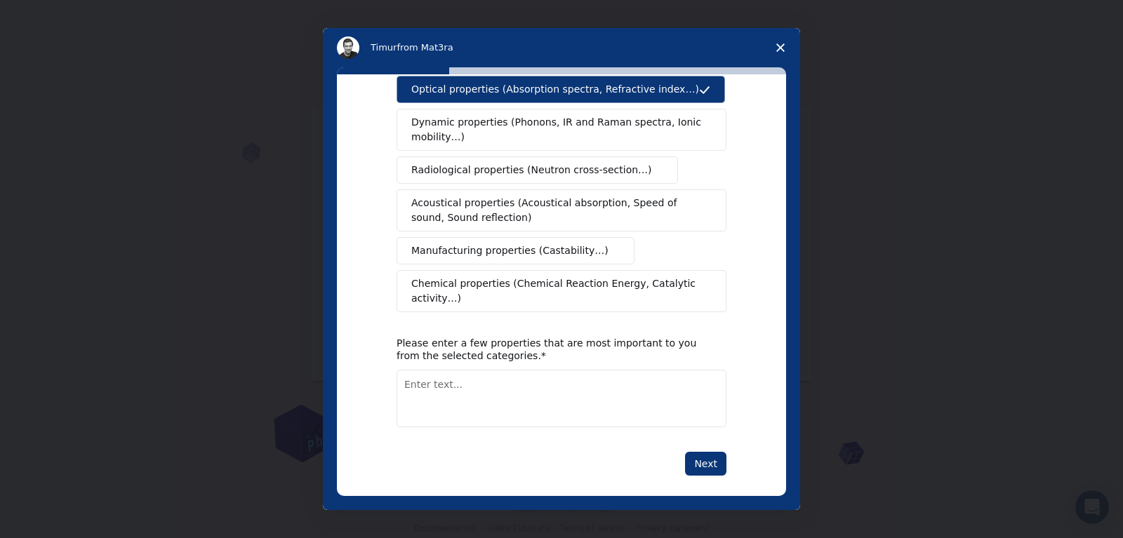
click at [448, 370] on textarea "Enter text..." at bounding box center [562, 399] width 330 height 58
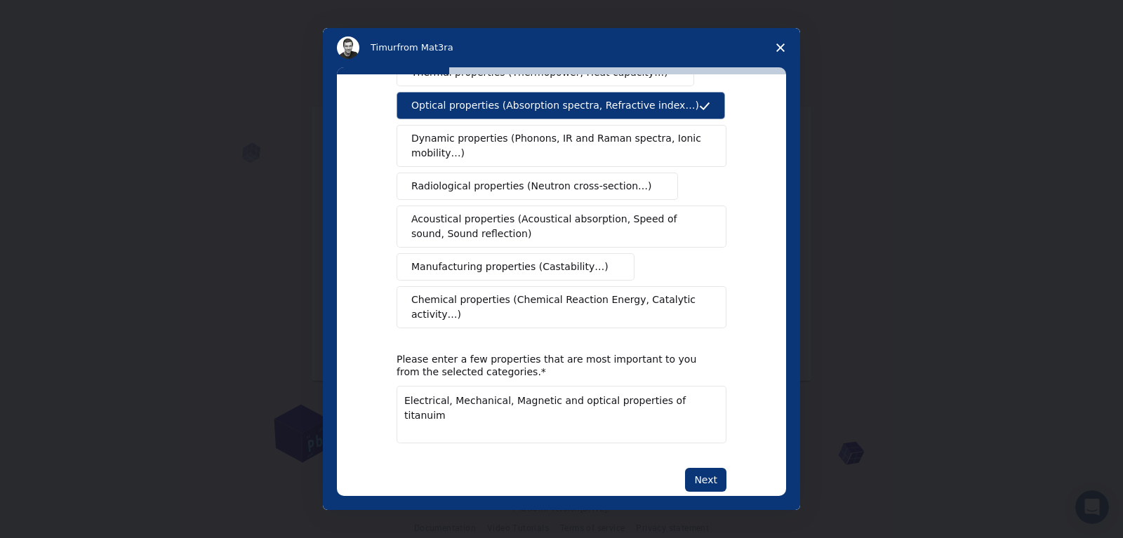
click at [677, 386] on textarea "Electrical, Mechanical, Magnetic and optical properties of titanuim" at bounding box center [562, 415] width 330 height 58
type textarea "Electrical, Mechanical, Magnetic and optical properties of titanium"
click at [707, 468] on button "Next" at bounding box center [705, 480] width 41 height 24
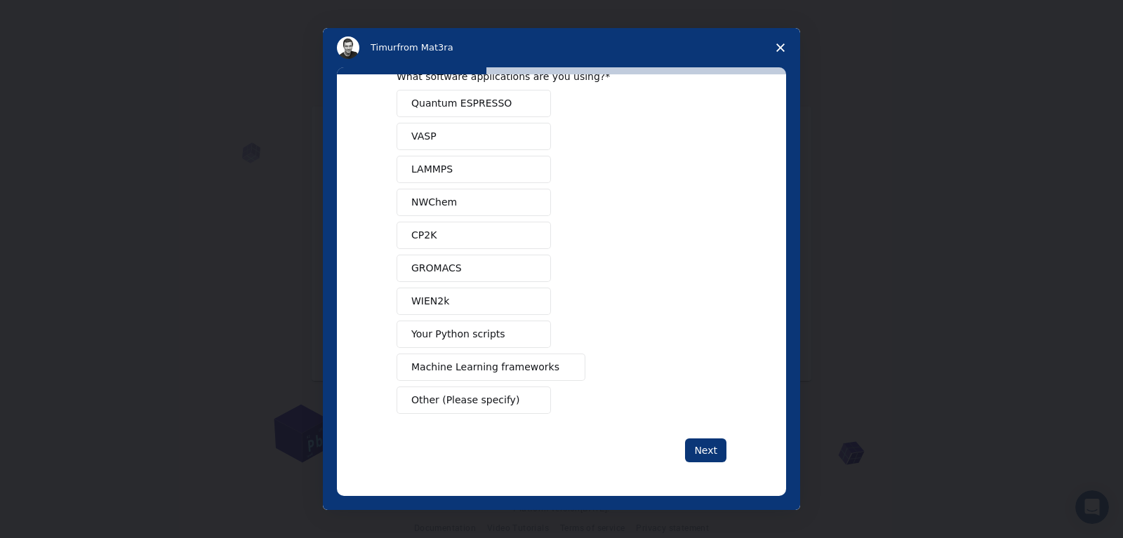
scroll to position [0, 0]
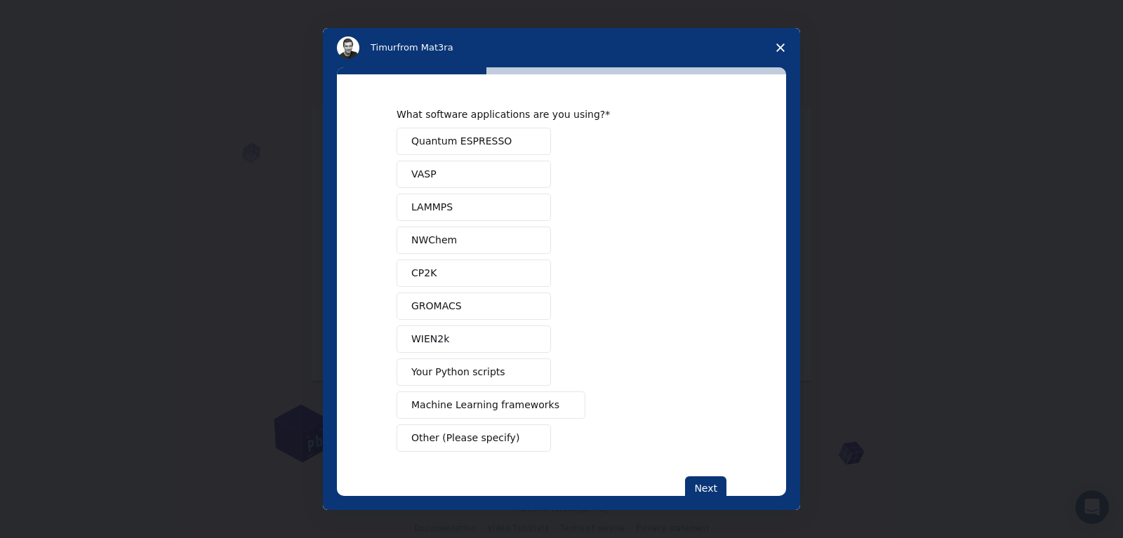
drag, startPoint x: 707, startPoint y: 446, endPoint x: 540, endPoint y: 133, distance: 353.9
click at [540, 133] on div "Quantum ESPRESSO VASP LAMMPS NWChem CP2K GROMACS WIEN2k Your Python scripts Mac…" at bounding box center [562, 290] width 330 height 324
click at [824, 49] on div "Intercom messenger" at bounding box center [561, 269] width 1123 height 538
